Goal: Transaction & Acquisition: Book appointment/travel/reservation

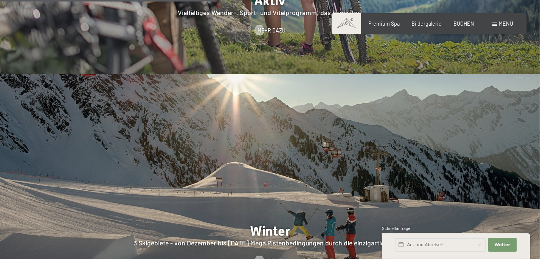
scroll to position [1629, 0]
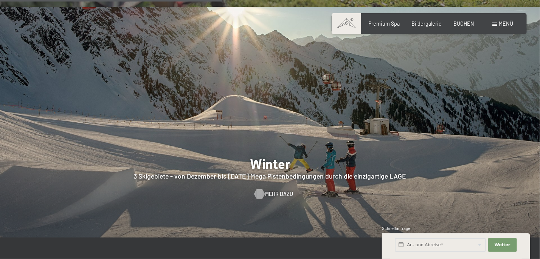
click at [274, 190] on span "Mehr dazu" at bounding box center [279, 194] width 28 height 8
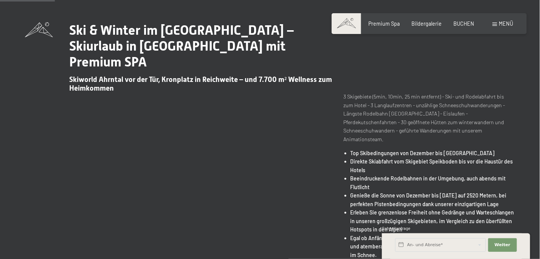
scroll to position [187, 0]
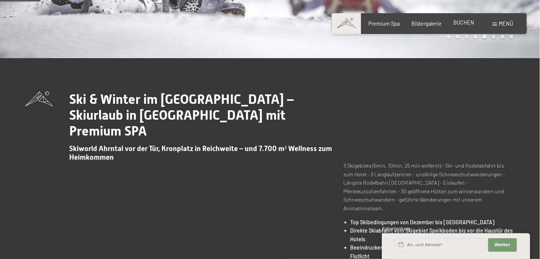
click at [461, 23] on span "BUCHEN" at bounding box center [463, 22] width 21 height 6
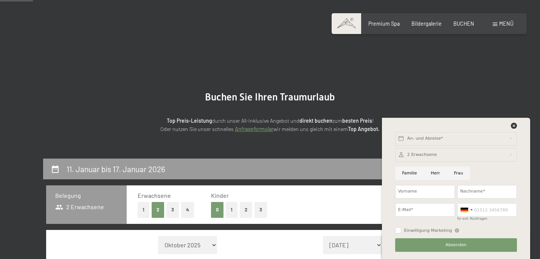
select select "2025-12-01"
select select "2026-01-01"
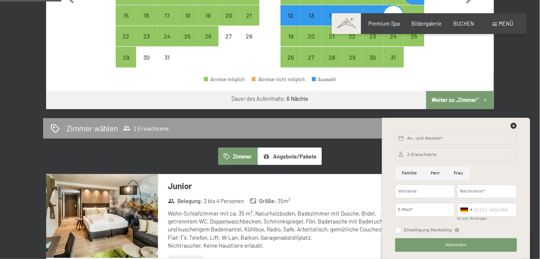
scroll to position [323, 0]
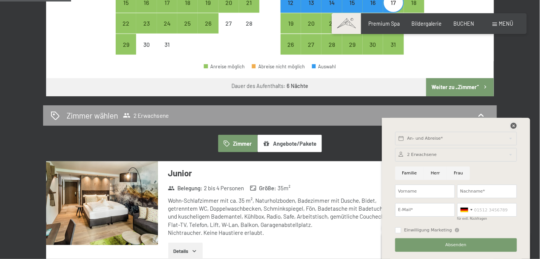
click at [512, 128] on icon at bounding box center [514, 126] width 6 height 6
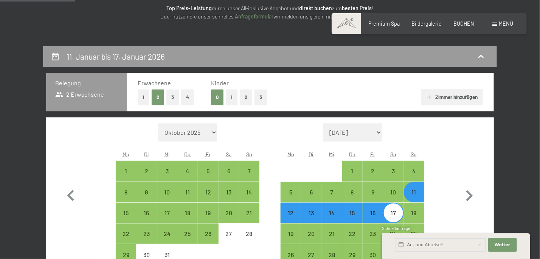
scroll to position [0, 0]
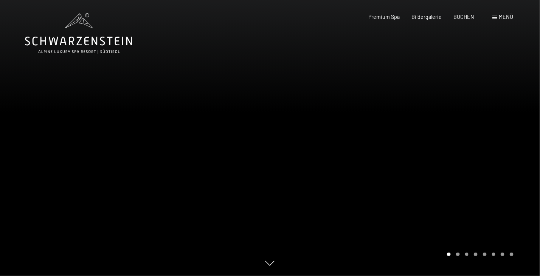
click at [499, 20] on span "Menü" at bounding box center [506, 17] width 14 height 6
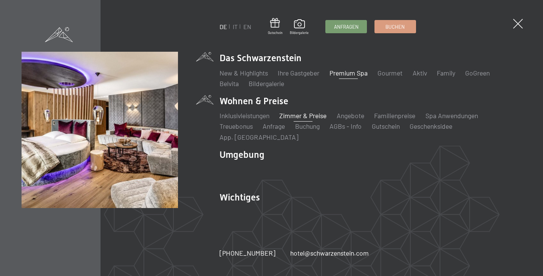
click at [312, 120] on link "Zimmer & Preise" at bounding box center [302, 115] width 47 height 8
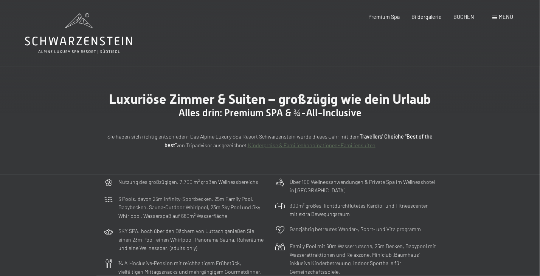
click at [505, 14] on span "Menü" at bounding box center [506, 17] width 14 height 6
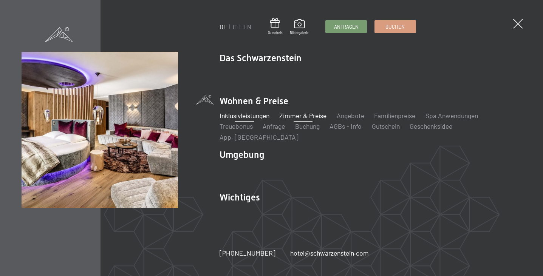
click at [247, 120] on link "Inklusivleistungen" at bounding box center [245, 115] width 50 height 8
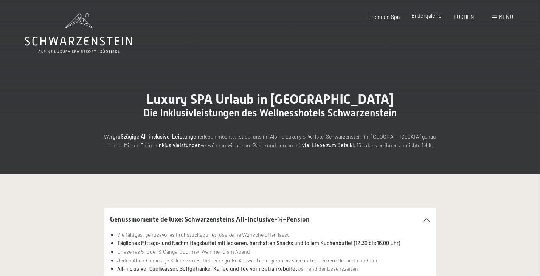
click at [427, 17] on span "Bildergalerie" at bounding box center [426, 15] width 30 height 6
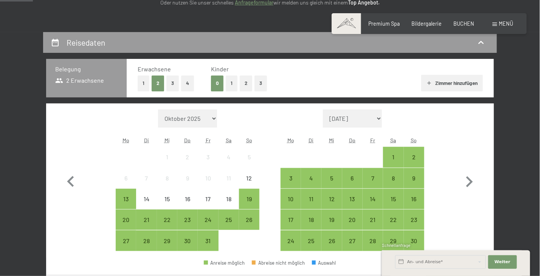
scroll to position [126, 0]
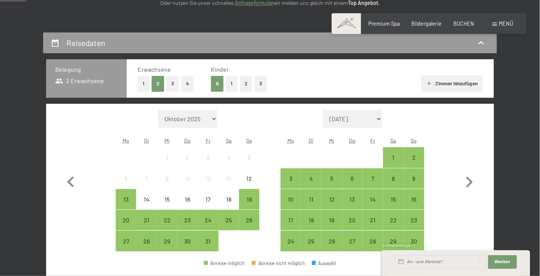
click at [260, 88] on button "3" at bounding box center [260, 83] width 12 height 15
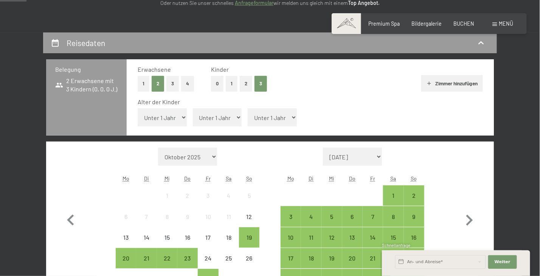
click at [179, 118] on select "Unter 1 Jahr 1 Jahr 2 Jahre 3 Jahre 4 Jahre 5 Jahre 6 Jahre 7 Jahre 8 Jahre 9 J…" at bounding box center [162, 117] width 49 height 18
select select "3"
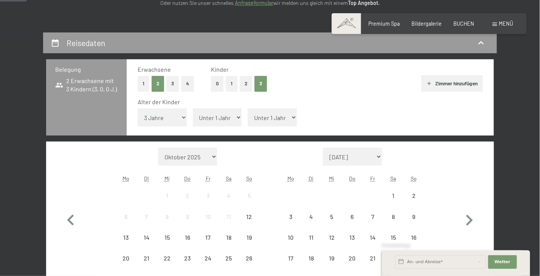
click at [241, 119] on select "Unter 1 Jahr 1 Jahr 2 Jahre 3 Jahre 4 Jahre 5 Jahre 6 Jahre 7 Jahre 8 Jahre 9 J…" at bounding box center [217, 117] width 49 height 18
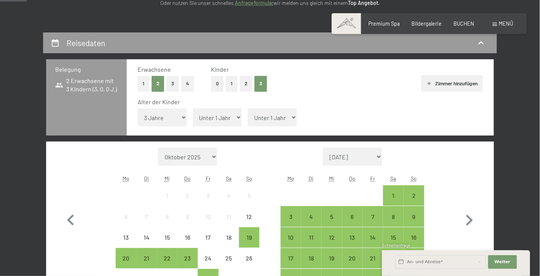
select select "6"
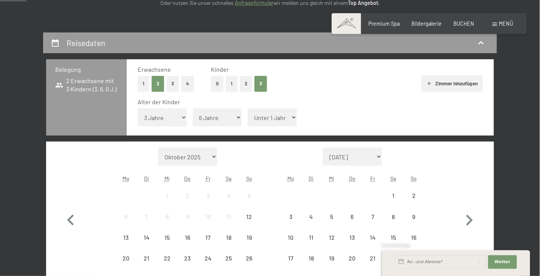
click at [293, 118] on select "Unter 1 Jahr 1 Jahr 2 Jahre 3 Jahre 4 Jahre 5 Jahre 6 Jahre 7 Jahre 8 Jahre 9 J…" at bounding box center [272, 117] width 49 height 18
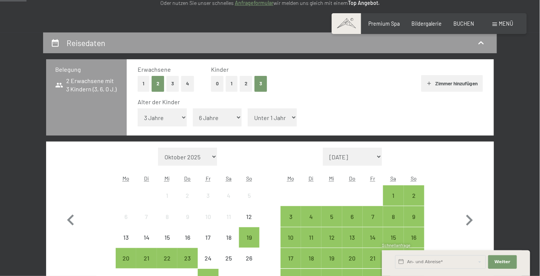
select select "9"
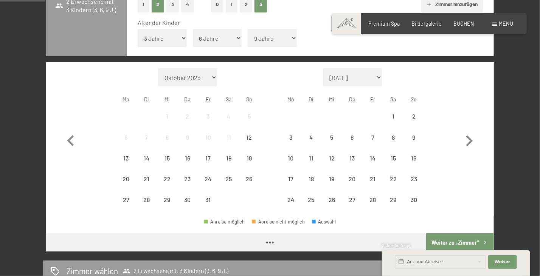
scroll to position [223, 0]
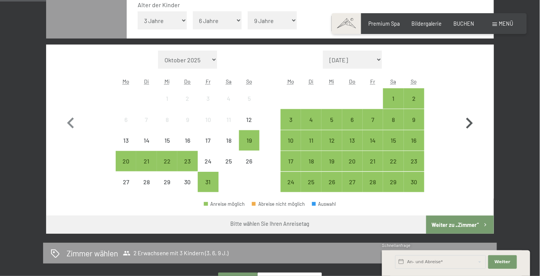
click at [472, 119] on icon "button" at bounding box center [469, 124] width 22 height 22
select select "2025-11-01"
select select "2025-12-01"
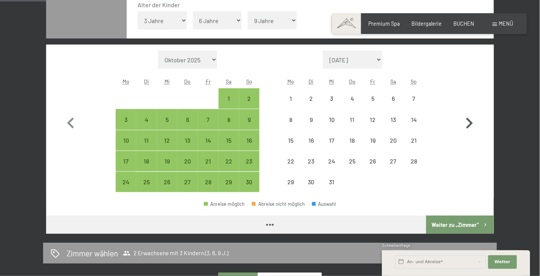
click at [469, 122] on icon "button" at bounding box center [469, 124] width 22 height 22
select select "2025-12-01"
select select "2026-01-01"
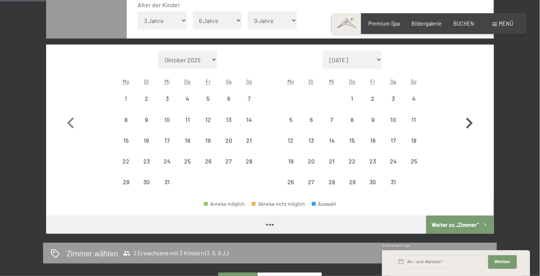
select select "2025-12-01"
select select "2026-01-01"
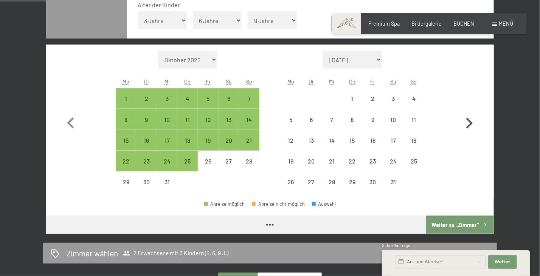
select select "2025-12-01"
select select "2026-01-01"
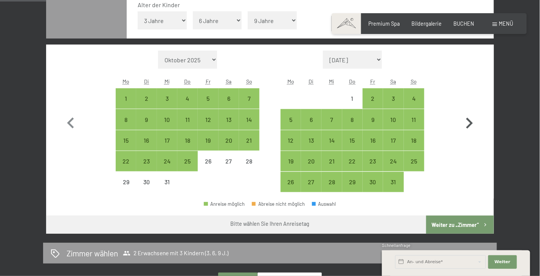
click at [469, 122] on icon "button" at bounding box center [469, 124] width 22 height 22
select select "2026-01-01"
select select "2026-02-01"
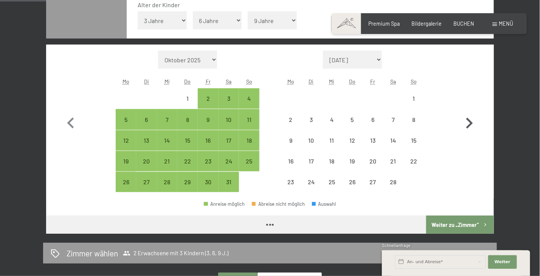
select select "2026-01-01"
select select "2026-02-01"
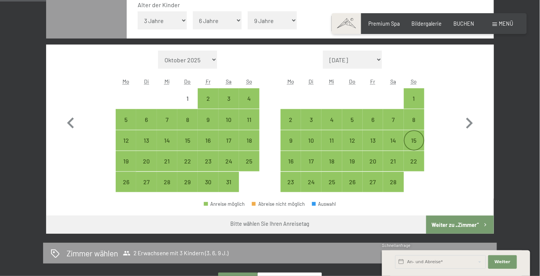
click at [413, 139] on div "15" at bounding box center [413, 147] width 19 height 19
select select "2026-01-01"
select select "2026-02-01"
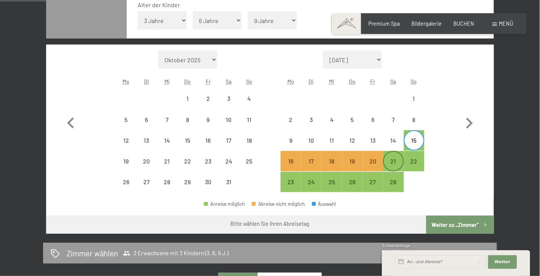
click at [392, 159] on div "21" at bounding box center [393, 167] width 19 height 19
select select "2026-01-01"
select select "2026-02-01"
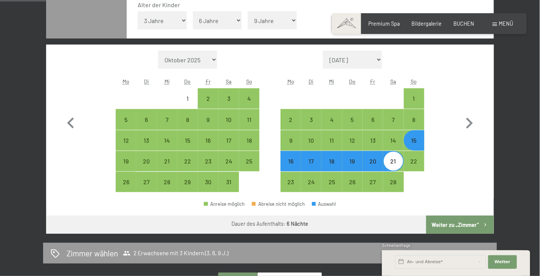
click at [458, 227] on button "Weiter zu „Zimmer“" at bounding box center [460, 225] width 68 height 18
select select "2026-01-01"
select select "2026-02-01"
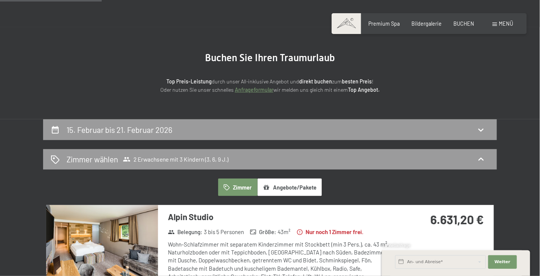
scroll to position [0, 0]
